Goal: Navigation & Orientation: Understand site structure

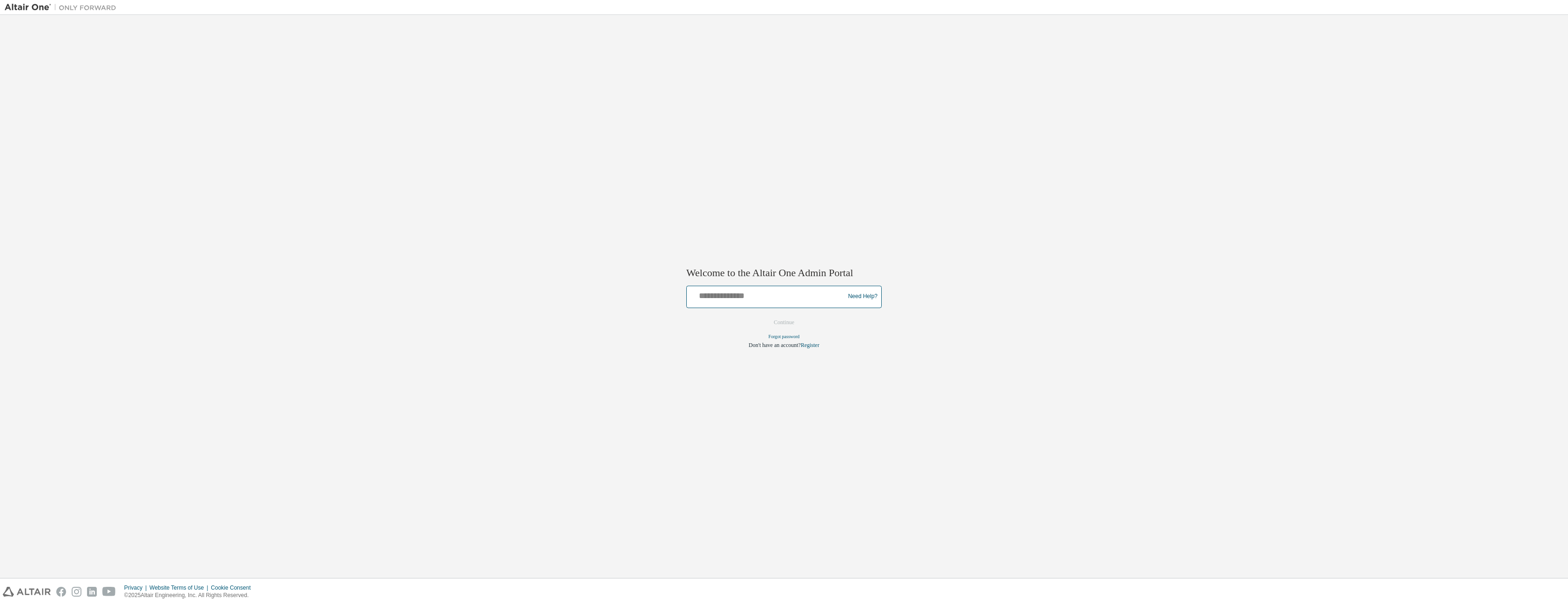
click at [755, 301] on input "text" at bounding box center [767, 295] width 153 height 13
type input "**********"
click at [776, 323] on button "Continue" at bounding box center [784, 322] width 40 height 14
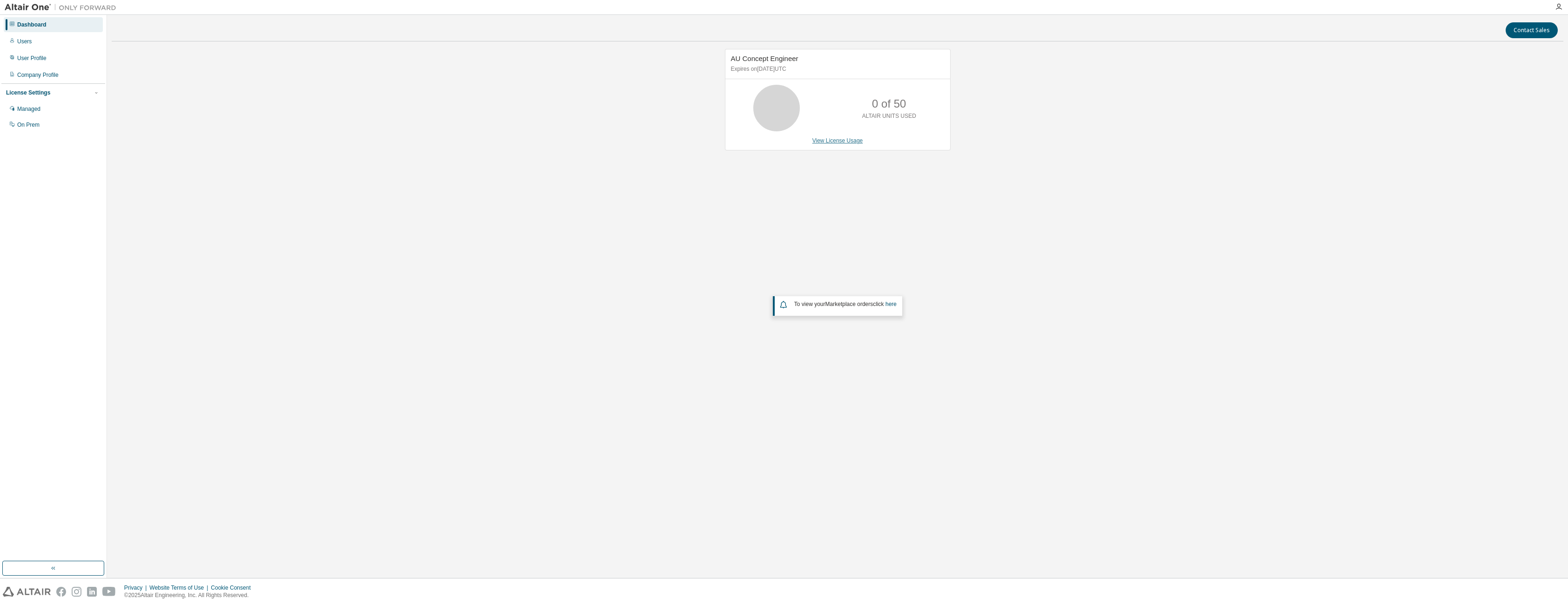
click at [836, 142] on link "View License Usage" at bounding box center [838, 141] width 50 height 7
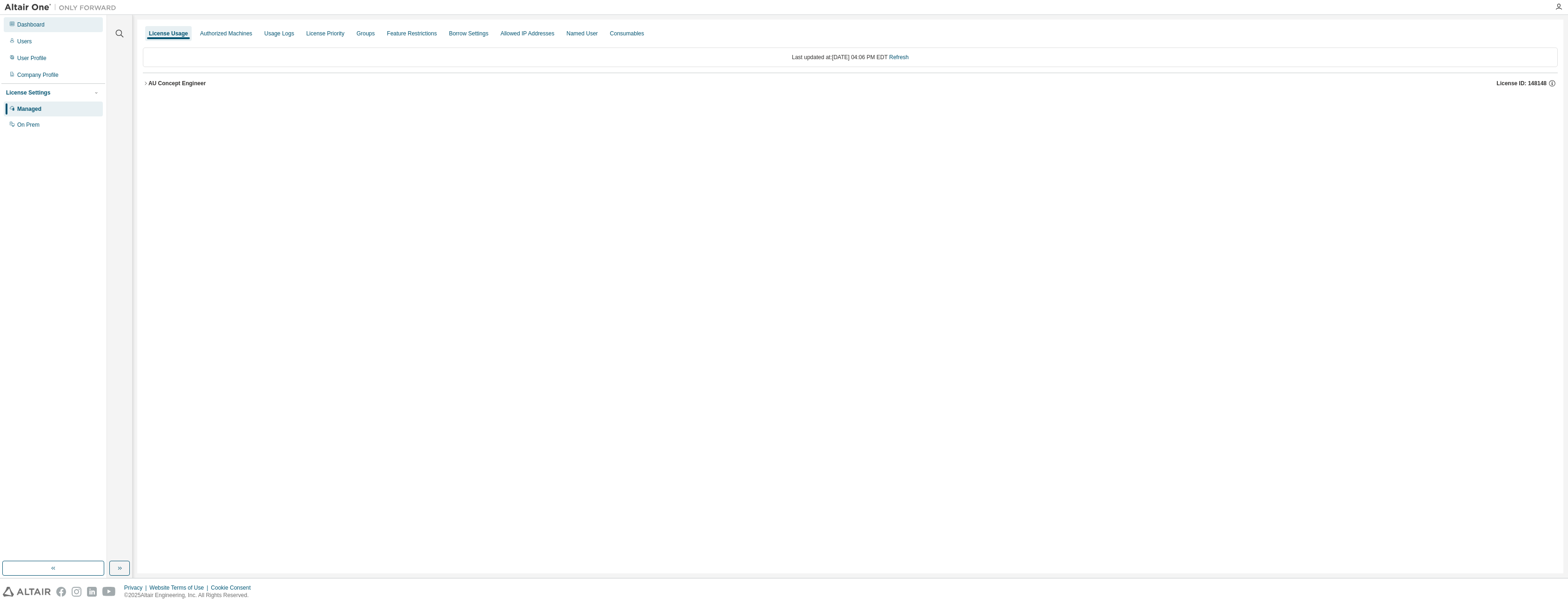
click at [45, 24] on div "Dashboard" at bounding box center [31, 25] width 27 height 7
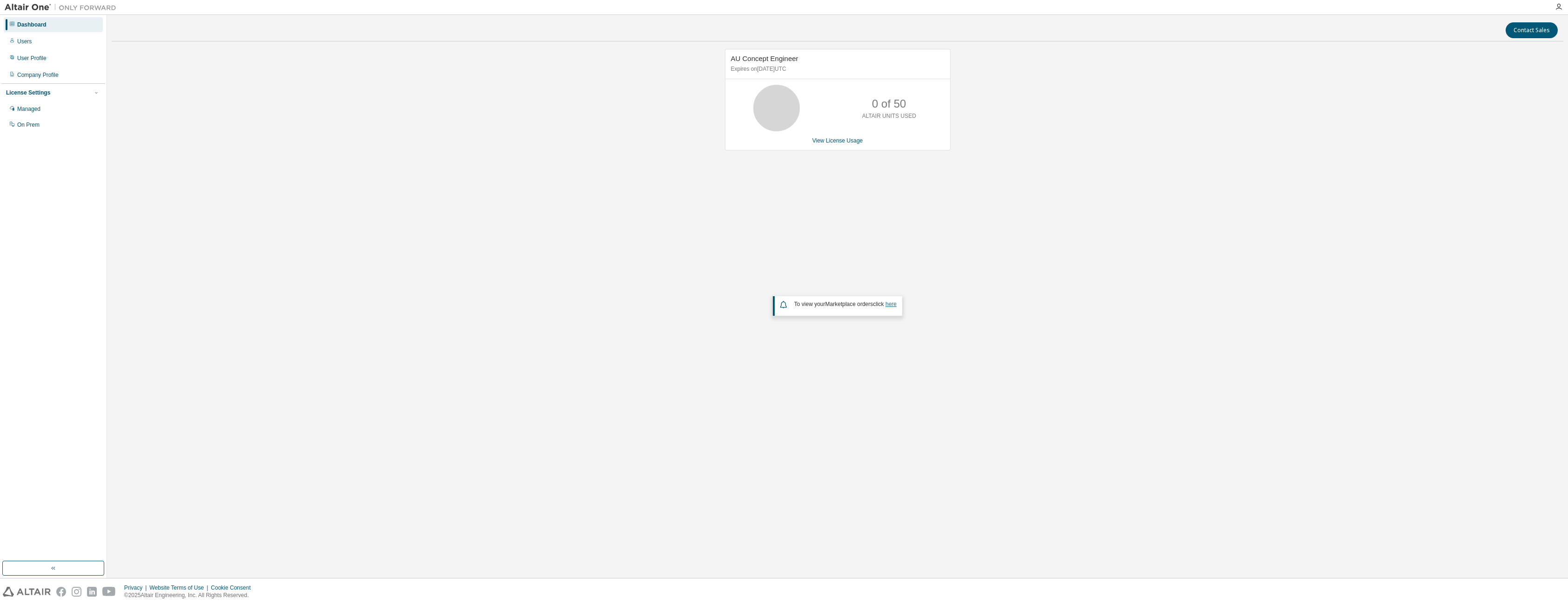
click at [896, 303] on link "here" at bounding box center [890, 304] width 11 height 7
click at [37, 124] on div "On Prem" at bounding box center [29, 124] width 23 height 7
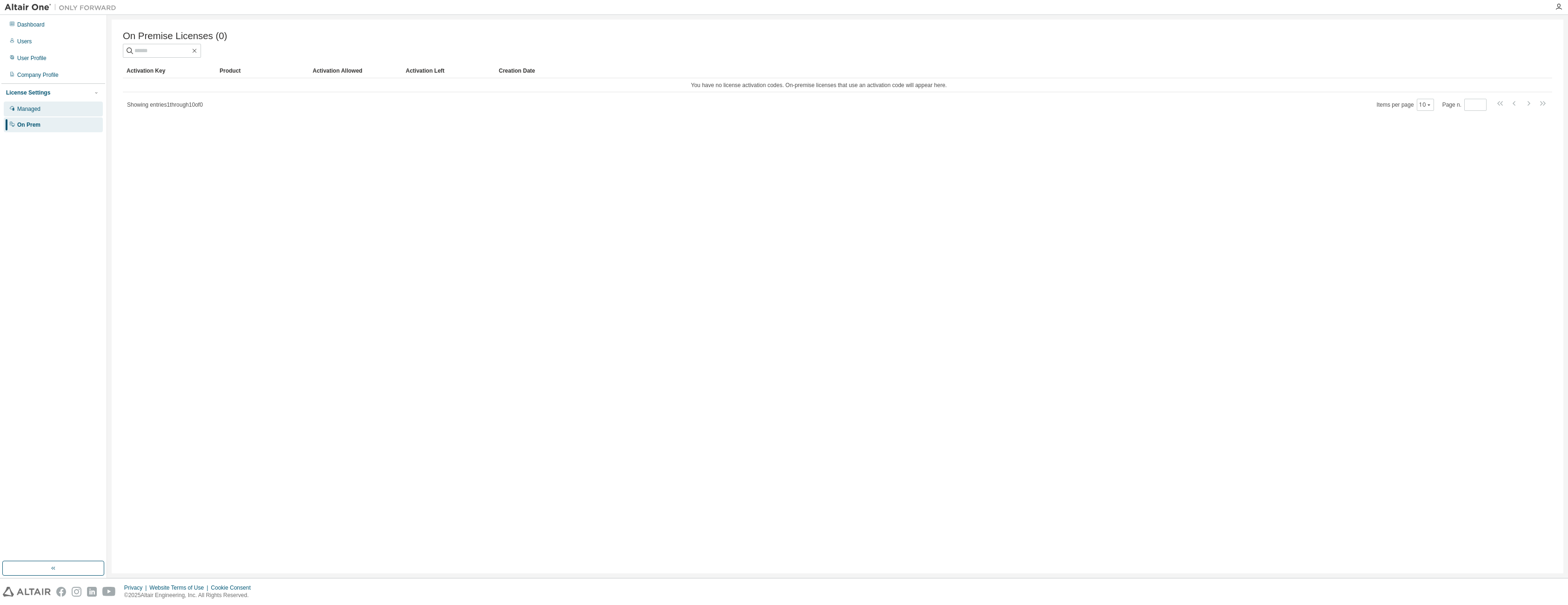
click at [37, 112] on div "Managed" at bounding box center [29, 108] width 23 height 7
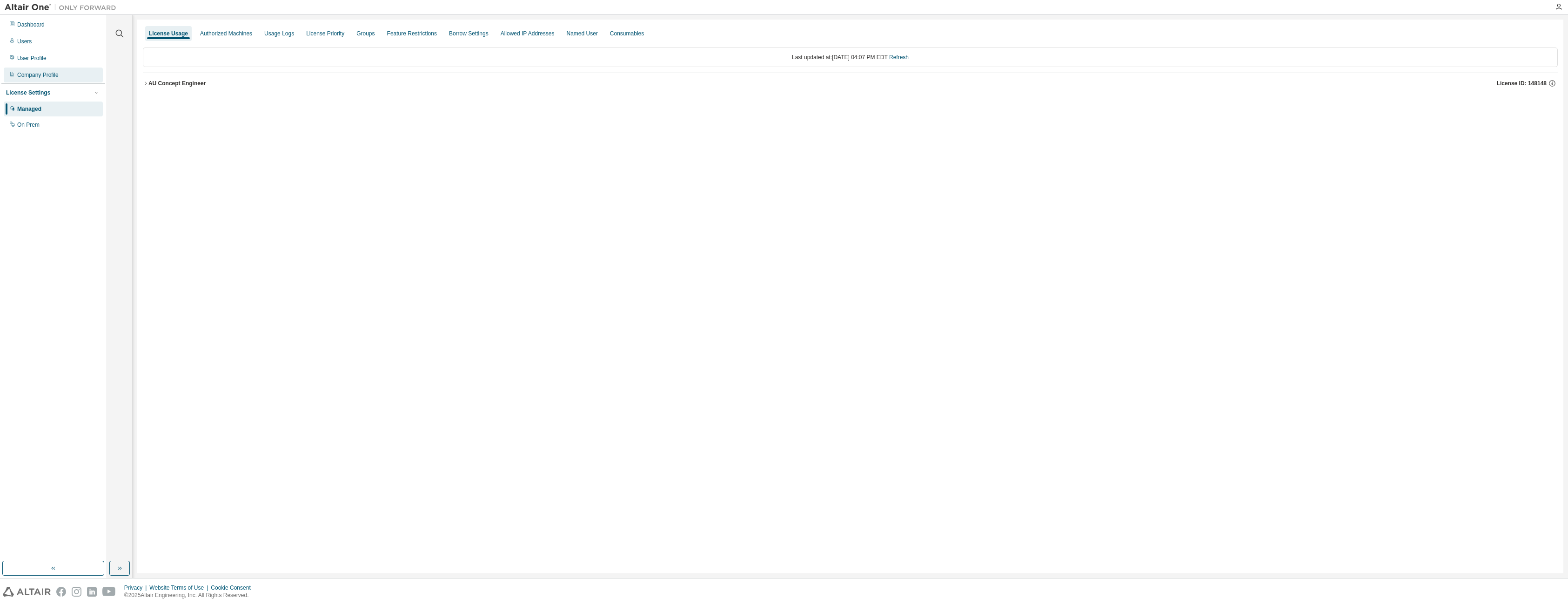
click at [37, 76] on div "Company Profile" at bounding box center [38, 74] width 41 height 7
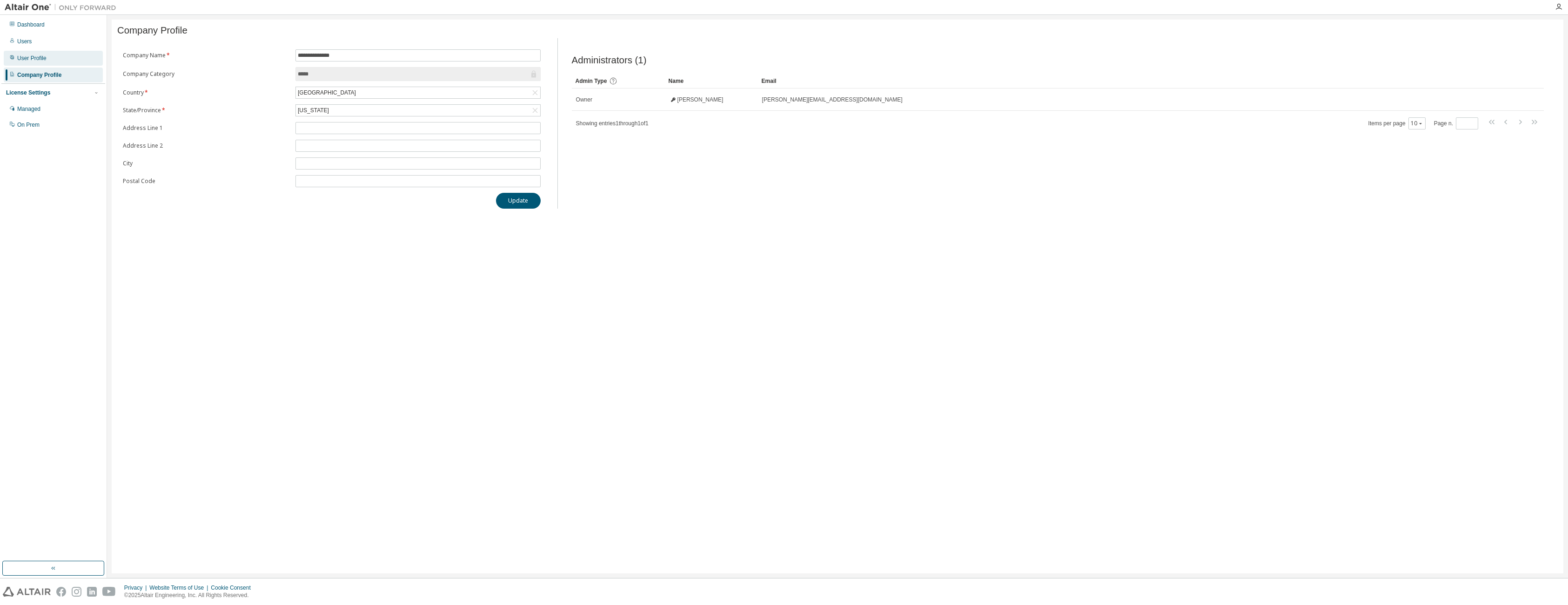
click at [39, 59] on div "User Profile" at bounding box center [32, 58] width 29 height 7
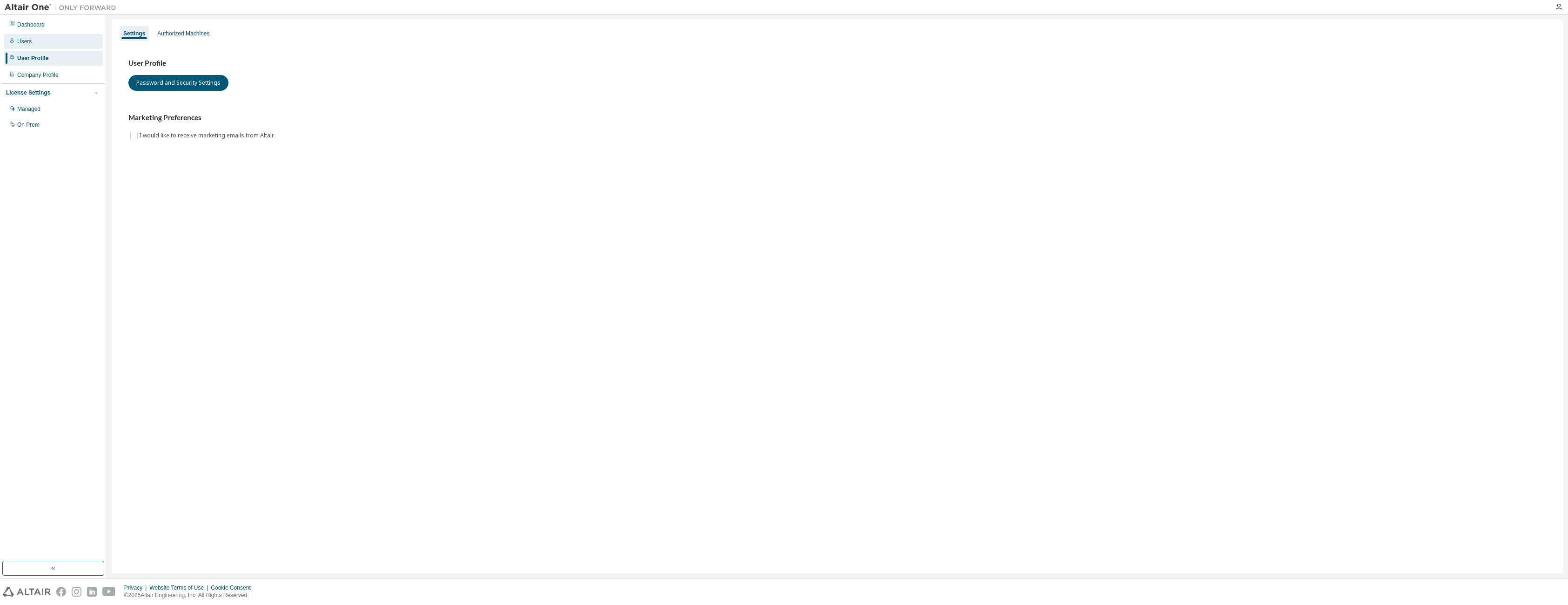
click at [41, 43] on div "Users" at bounding box center [53, 41] width 99 height 15
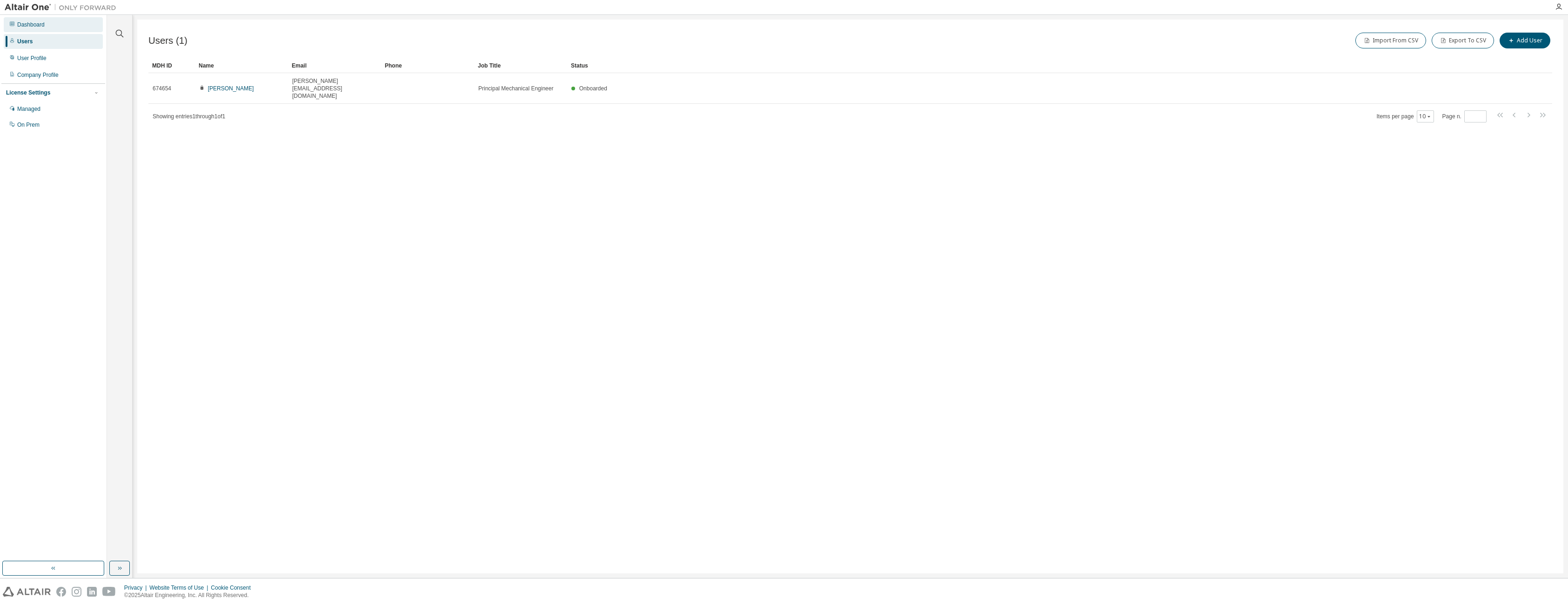
click at [45, 25] on div "Dashboard" at bounding box center [31, 25] width 27 height 7
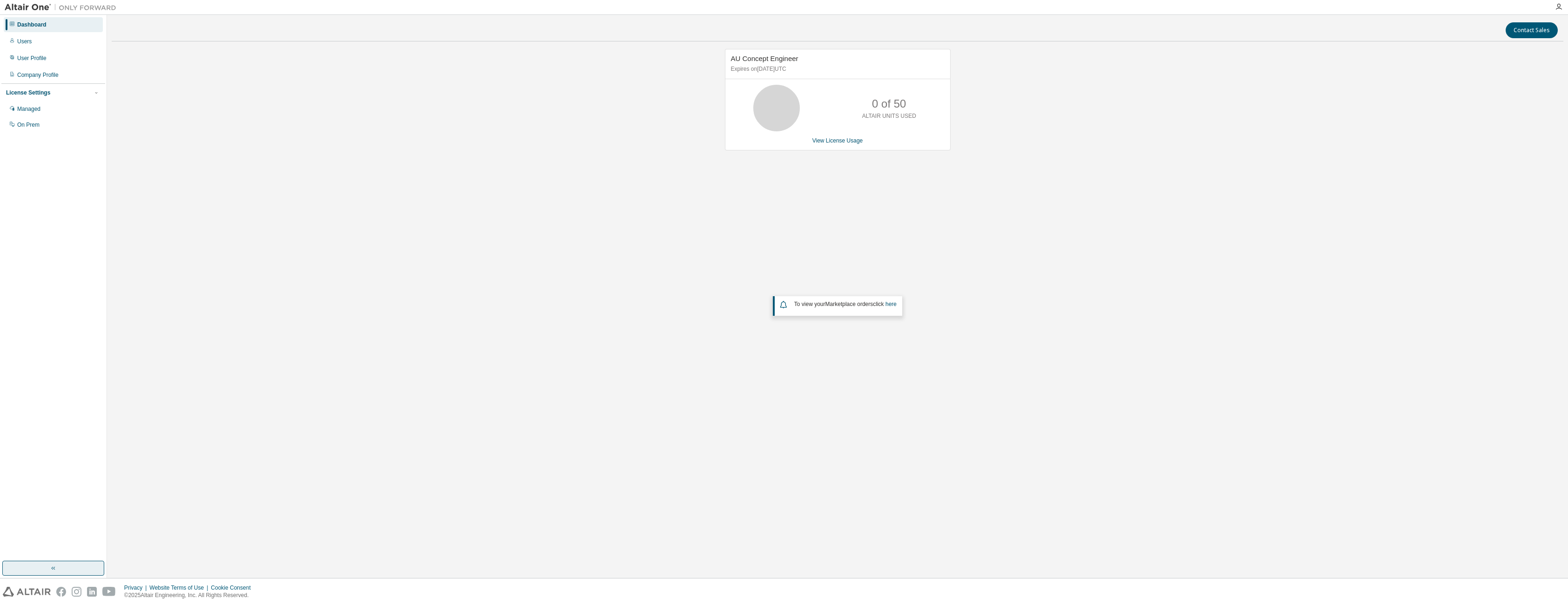
click at [52, 562] on button "button" at bounding box center [53, 568] width 102 height 15
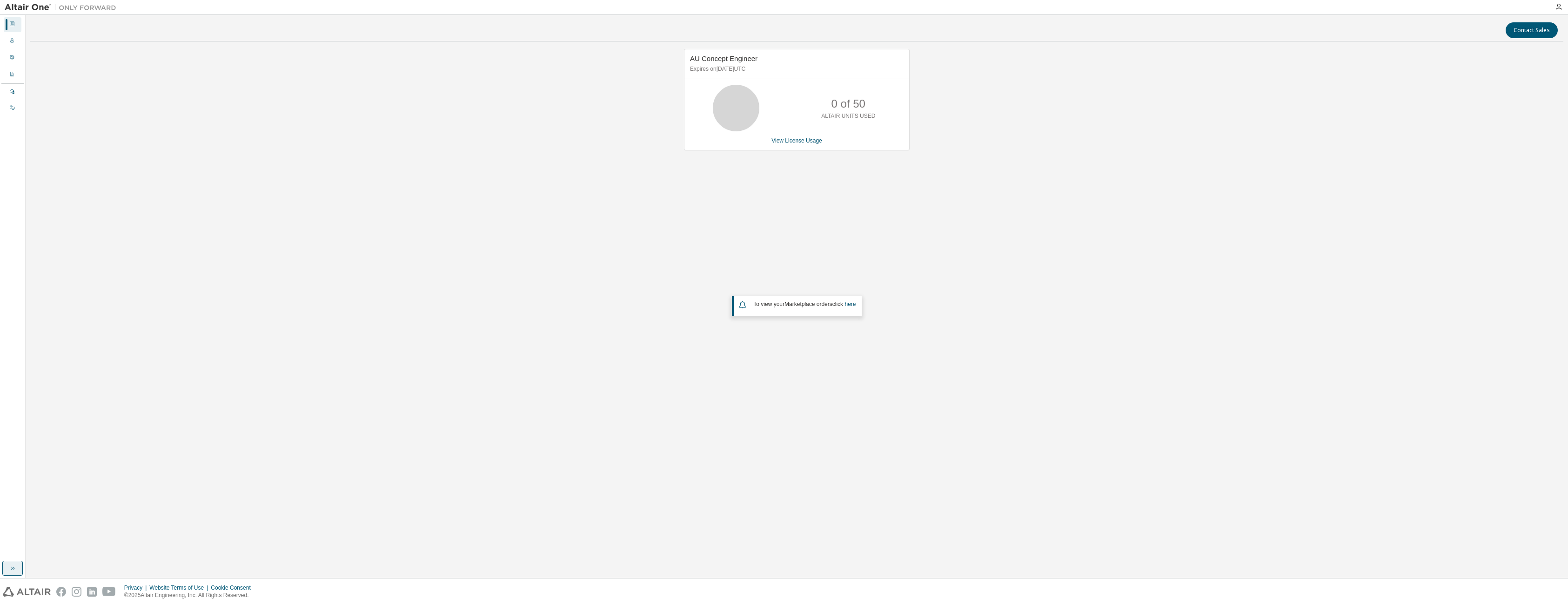
drag, startPoint x: 16, startPoint y: 568, endPoint x: 21, endPoint y: 564, distance: 6.4
click at [16, 568] on icon "button" at bounding box center [12, 568] width 7 height 7
